Goal: Information Seeking & Learning: Learn about a topic

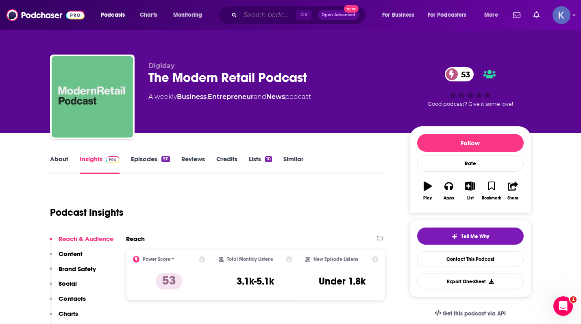
click at [266, 15] on input "Search podcasts, credits, & more..." at bounding box center [268, 15] width 56 height 13
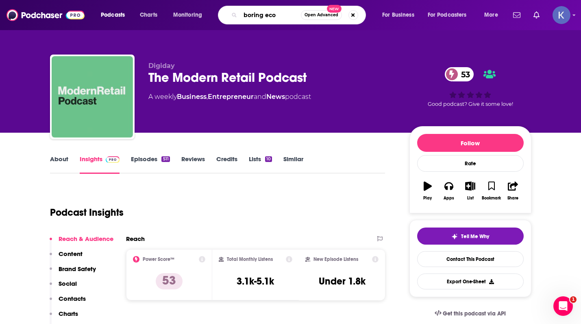
type input "boring ecom"
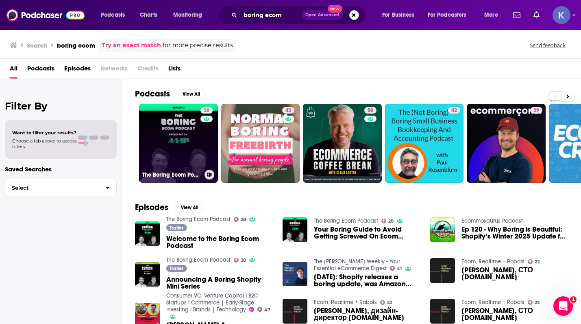
click at [178, 142] on link "28 The Boring Ecom Podcast" at bounding box center [178, 143] width 79 height 79
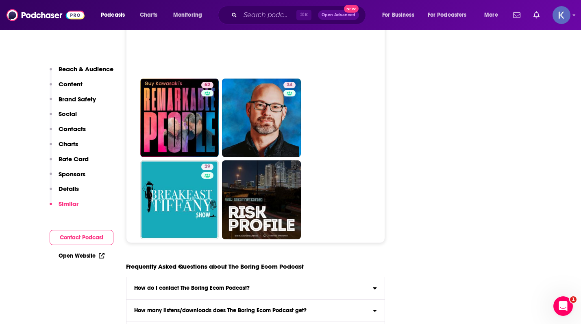
scroll to position [3658, 0]
